Goal: Information Seeking & Learning: Learn about a topic

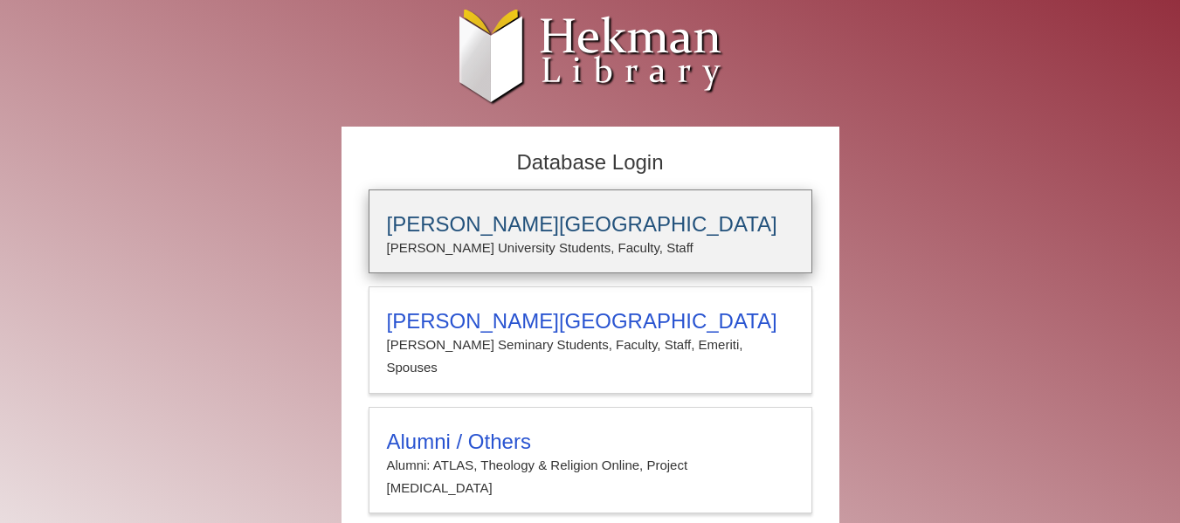
type input "*****"
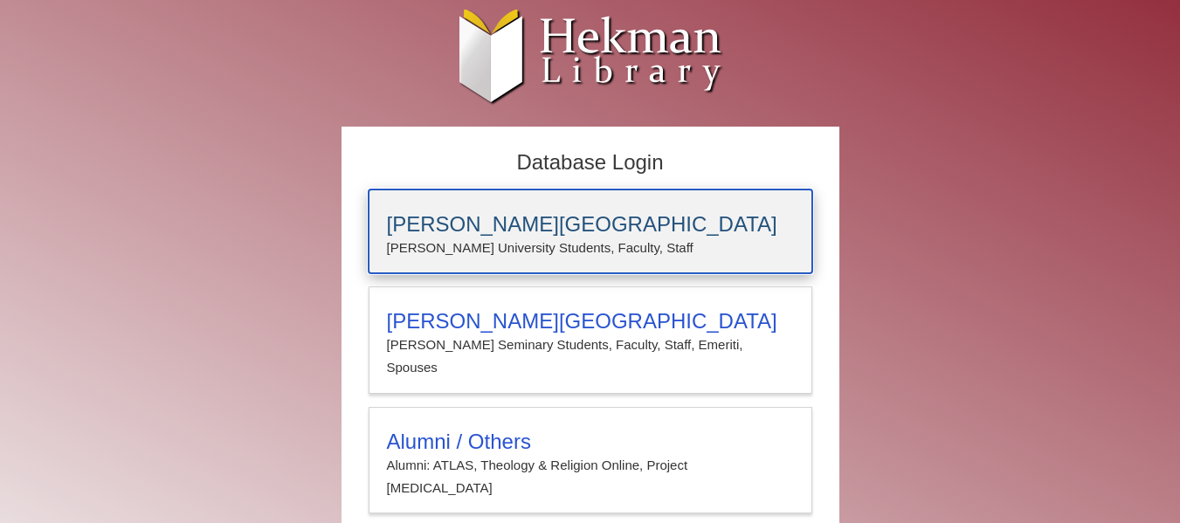
click at [463, 247] on p "Calvin University Students, Faculty, Staff" at bounding box center [590, 248] width 407 height 23
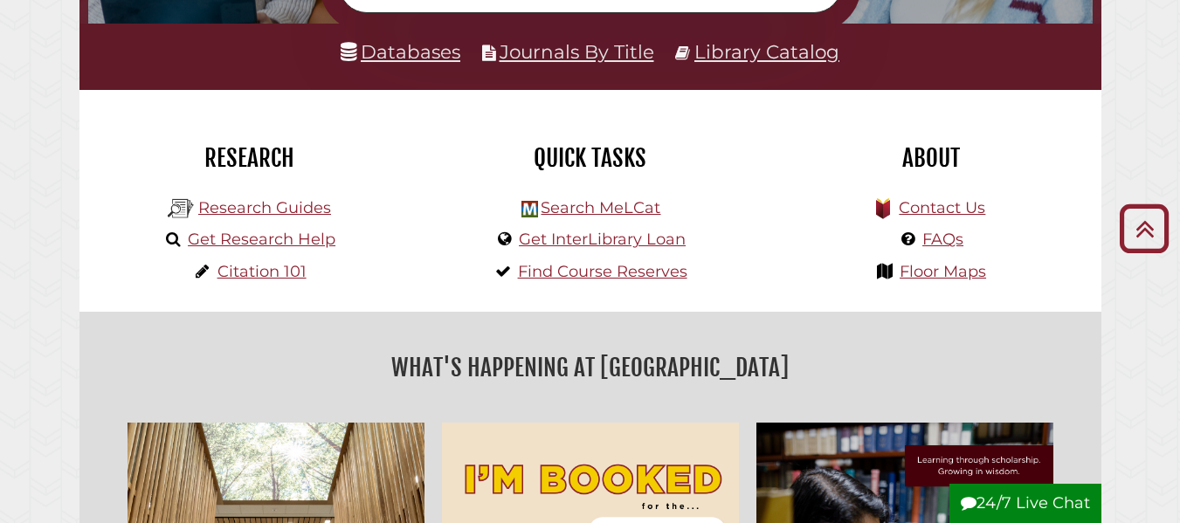
scroll to position [348, 0]
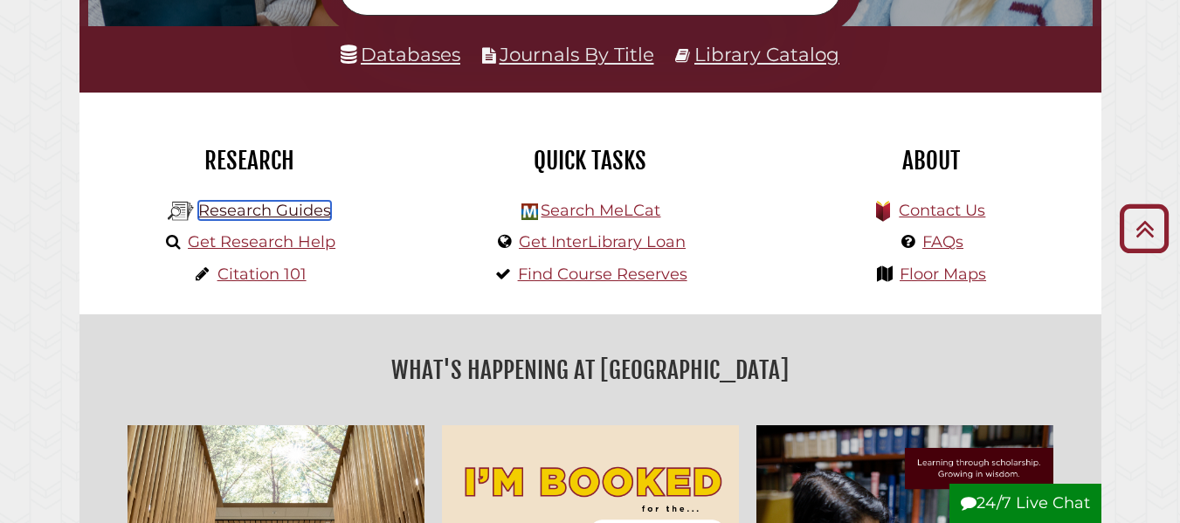
click at [280, 206] on link "Research Guides" at bounding box center [264, 210] width 133 height 19
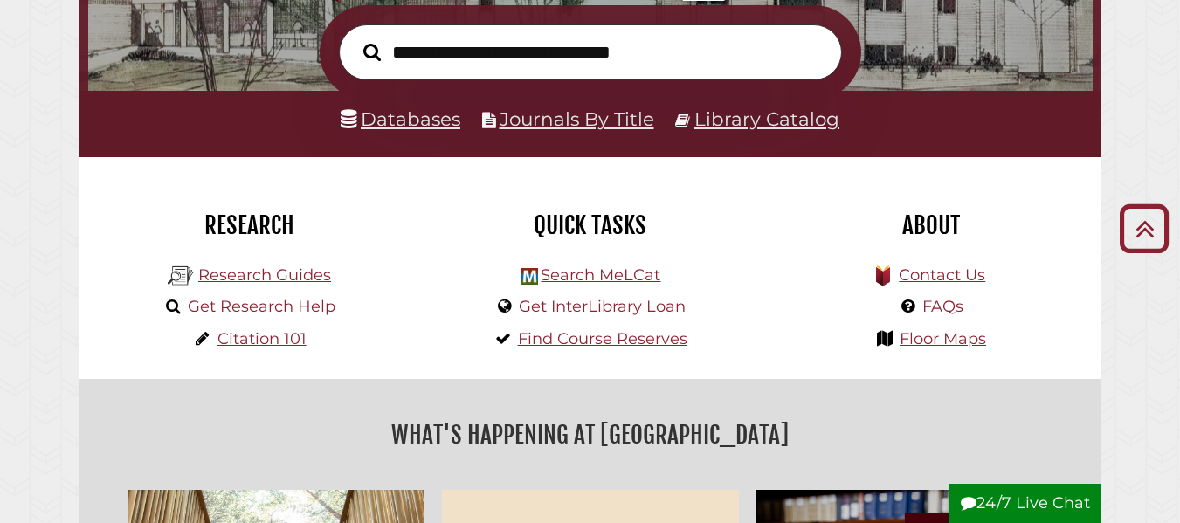
scroll to position [280, 0]
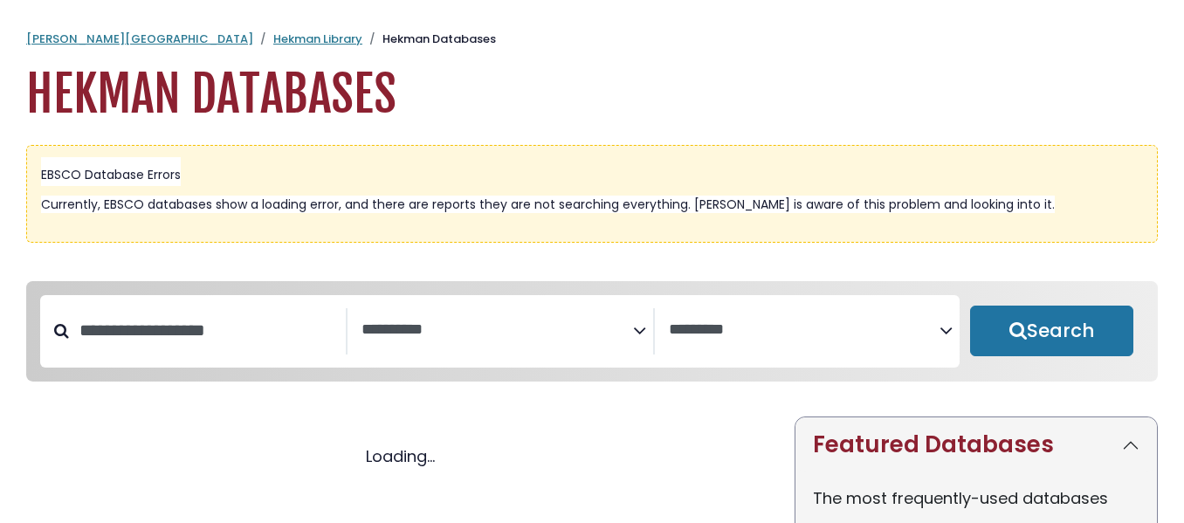
select select "Database Subject Filter"
select select "Database Vendors Filter"
select select "Database Subject Filter"
select select "Database Vendors Filter"
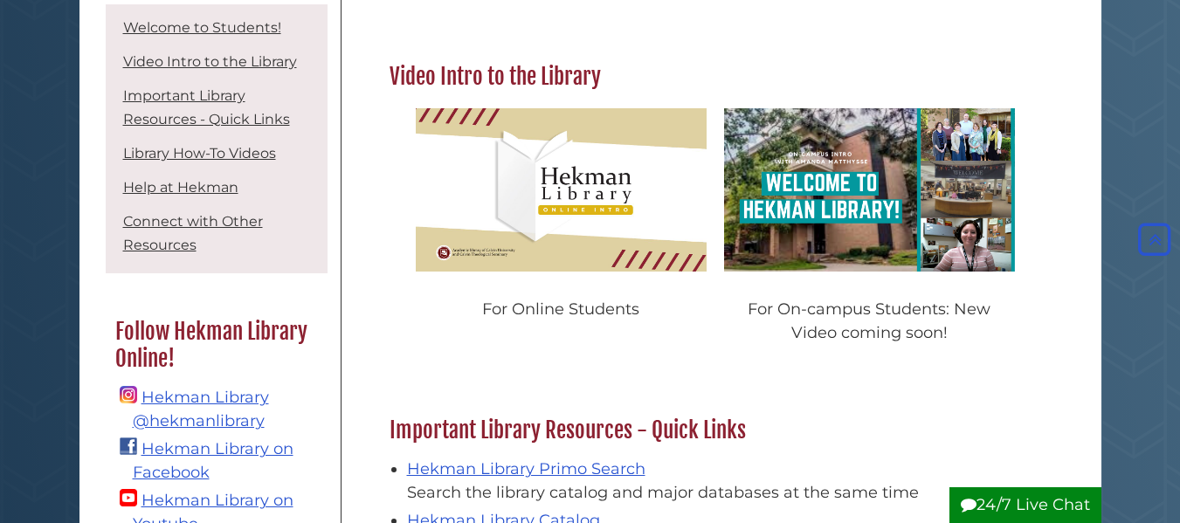
scroll to position [662, 0]
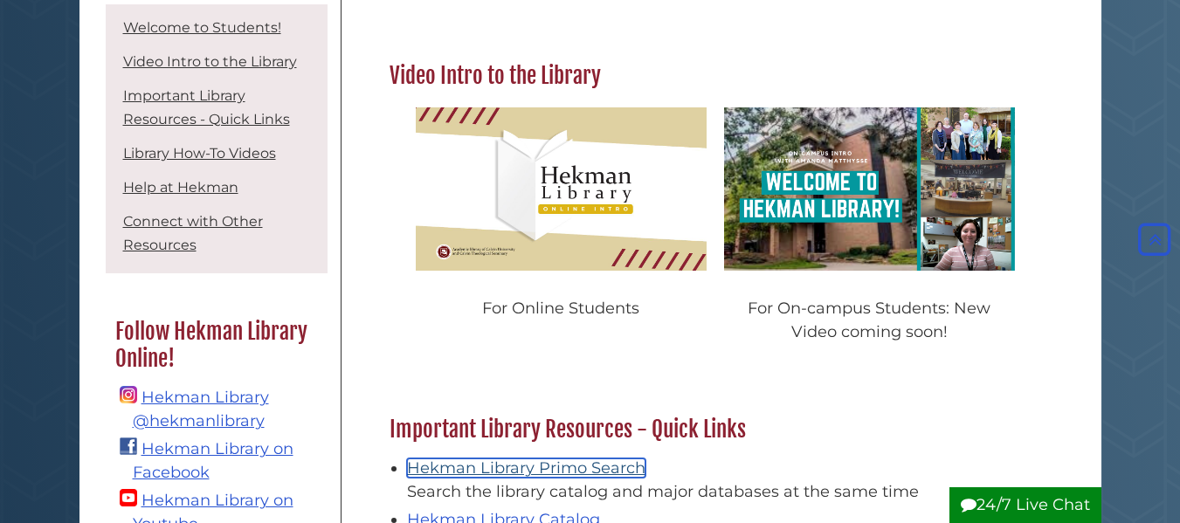
click at [520, 459] on link "Hekman Library Primo Search" at bounding box center [526, 468] width 238 height 19
